Goal: Task Accomplishment & Management: Manage account settings

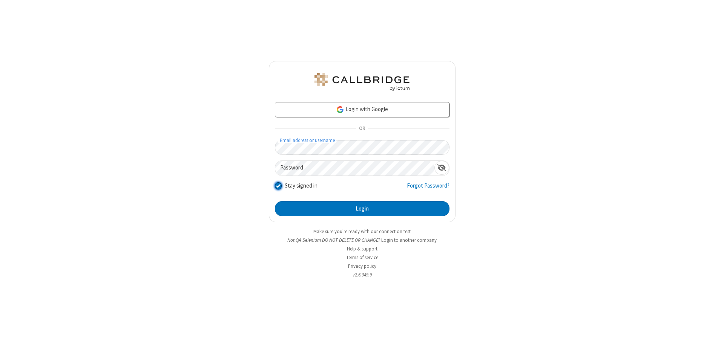
click at [278, 186] on input "Stay signed in" at bounding box center [278, 186] width 7 height 8
checkbox input "false"
click at [362, 209] on button "Login" at bounding box center [362, 208] width 175 height 15
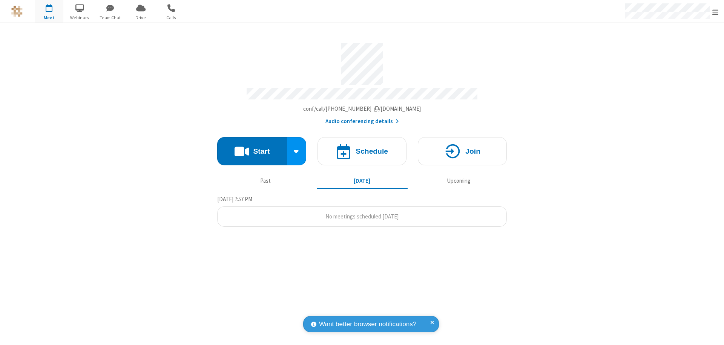
click at [715, 11] on span "Open menu" at bounding box center [715, 12] width 6 height 8
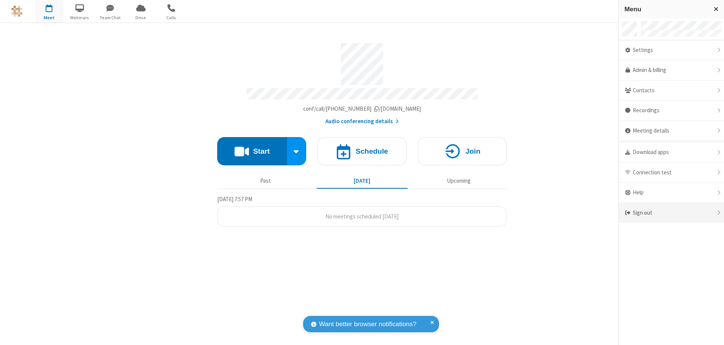
click at [671, 213] on div "Sign out" at bounding box center [671, 213] width 105 height 20
